Goal: Task Accomplishment & Management: Complete application form

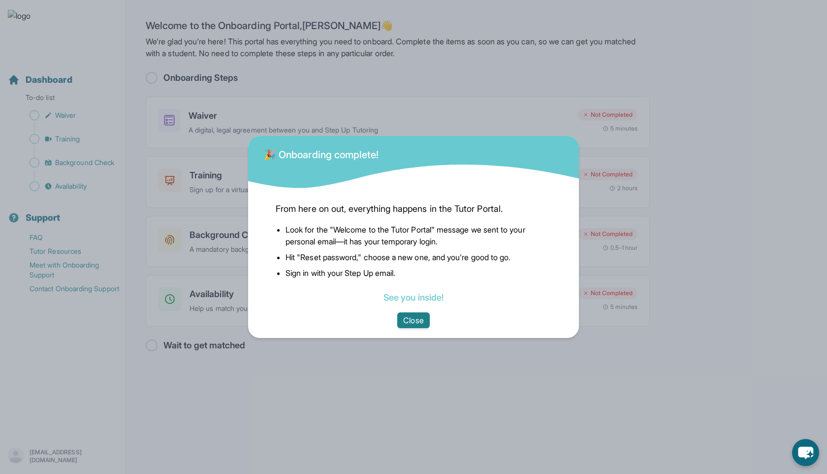
click at [423, 323] on button "Close" at bounding box center [413, 320] width 32 height 16
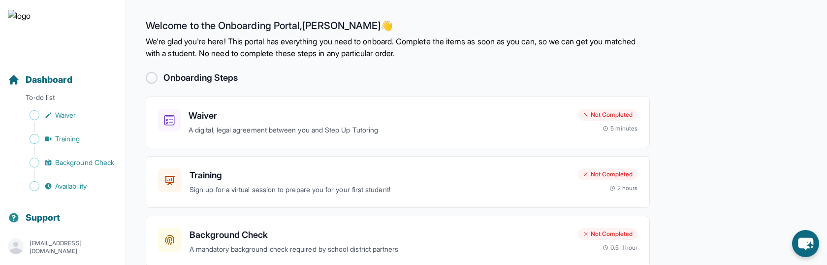
scroll to position [85, 0]
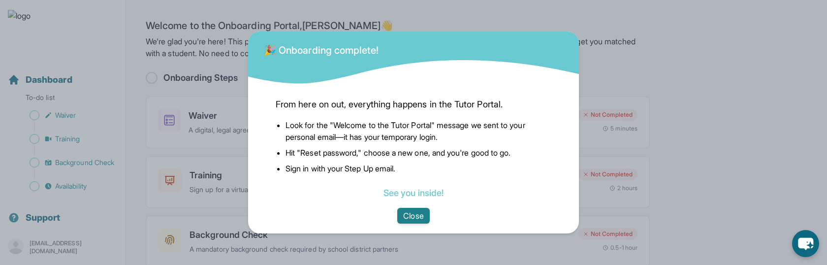
click at [415, 220] on button "Close" at bounding box center [413, 216] width 32 height 16
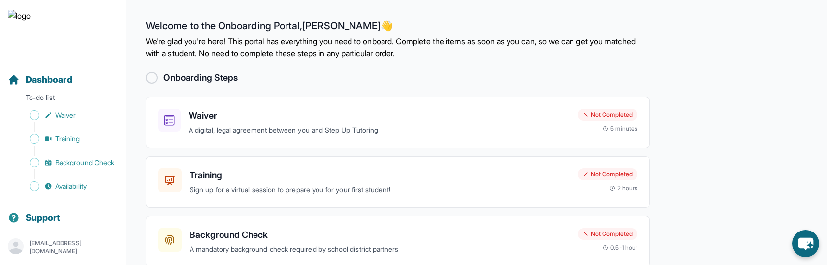
click at [87, 244] on p "[EMAIL_ADDRESS][DOMAIN_NAME]" at bounding box center [74, 247] width 88 height 16
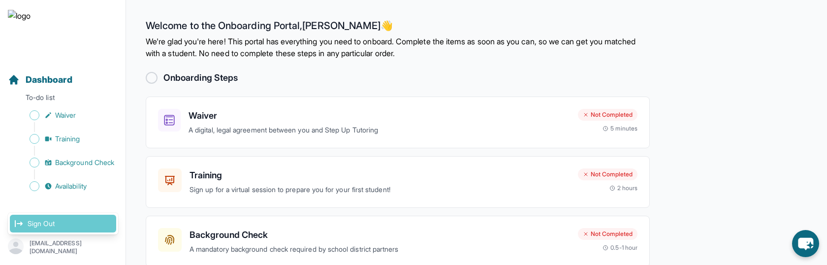
click at [70, 221] on link "Sign Out" at bounding box center [63, 224] width 106 height 18
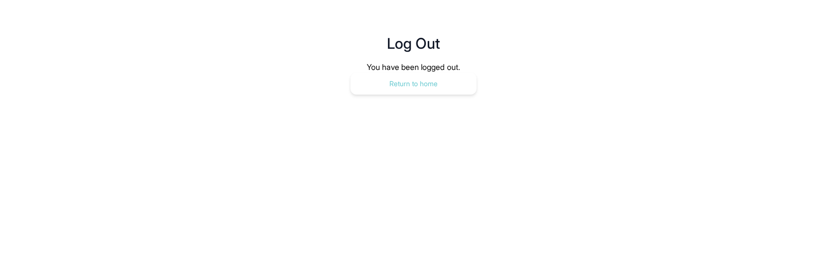
click at [400, 76] on button "Return to home" at bounding box center [414, 84] width 126 height 22
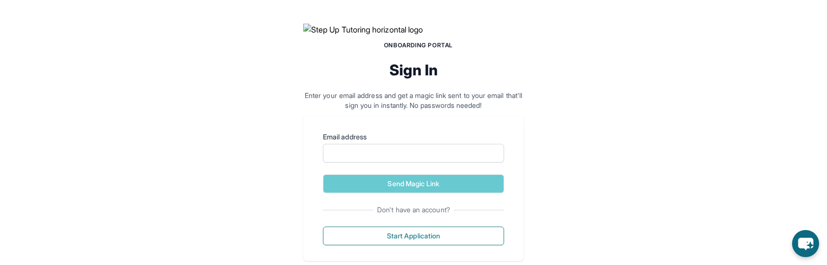
click at [406, 162] on div "Email address" at bounding box center [413, 147] width 181 height 31
click at [395, 162] on input "Email address" at bounding box center [413, 153] width 181 height 19
type input "**********"
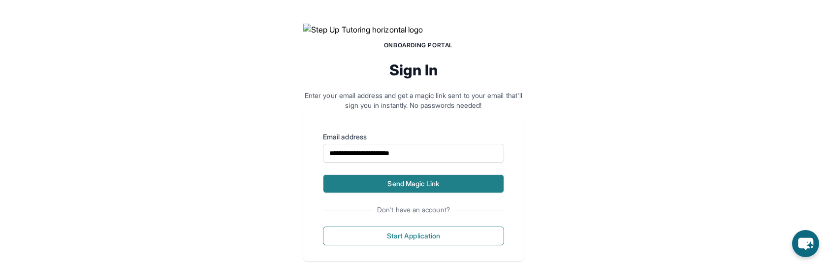
click at [357, 193] on button "Send Magic Link" at bounding box center [413, 183] width 181 height 19
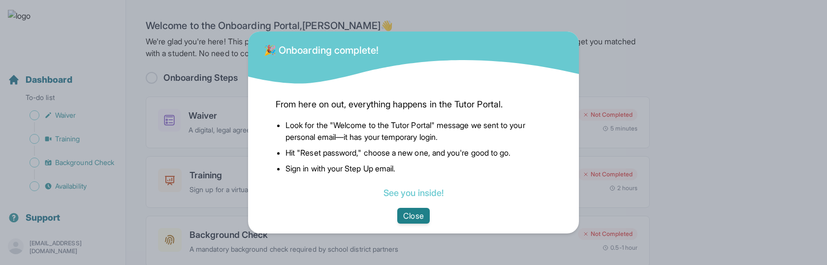
click at [415, 213] on button "Close" at bounding box center [413, 216] width 32 height 16
click at [413, 216] on button "Close" at bounding box center [413, 216] width 32 height 16
click at [409, 217] on button "Close" at bounding box center [413, 216] width 32 height 16
click at [414, 209] on button "Close" at bounding box center [413, 216] width 32 height 16
